Goal: Task Accomplishment & Management: Manage account settings

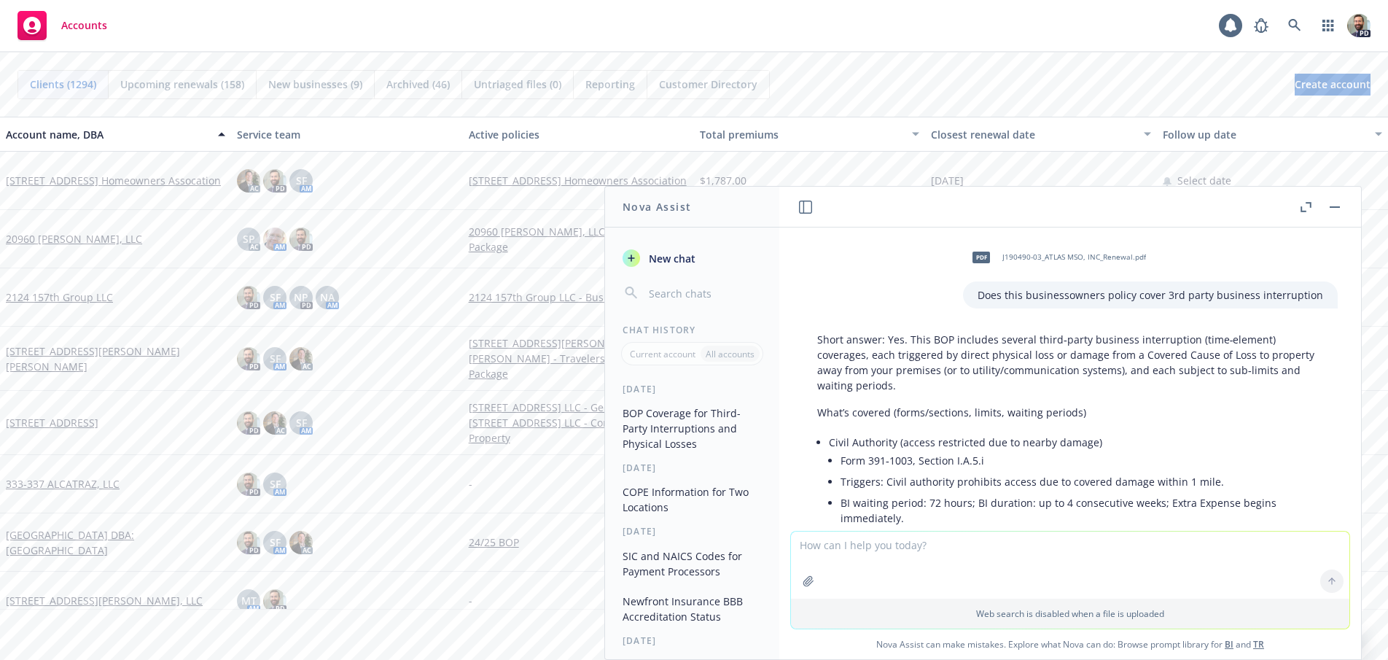
scroll to position [2058, 0]
